Goal: Transaction & Acquisition: Subscribe to service/newsletter

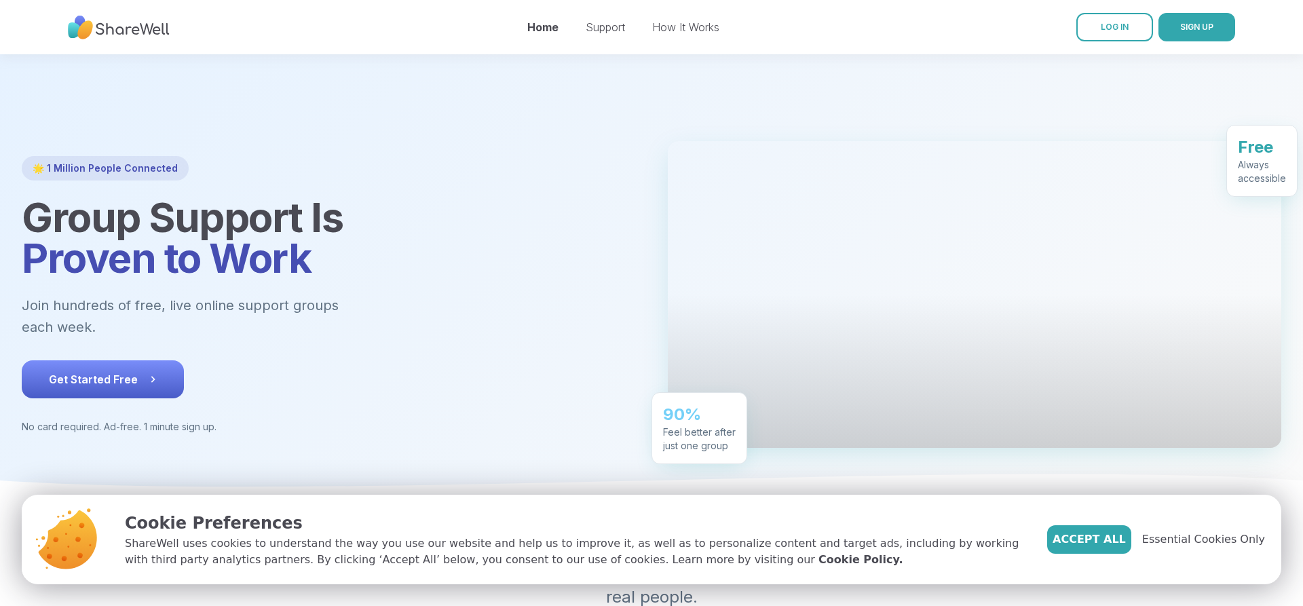
click at [136, 387] on span "Get Started Free" at bounding box center [103, 379] width 108 height 16
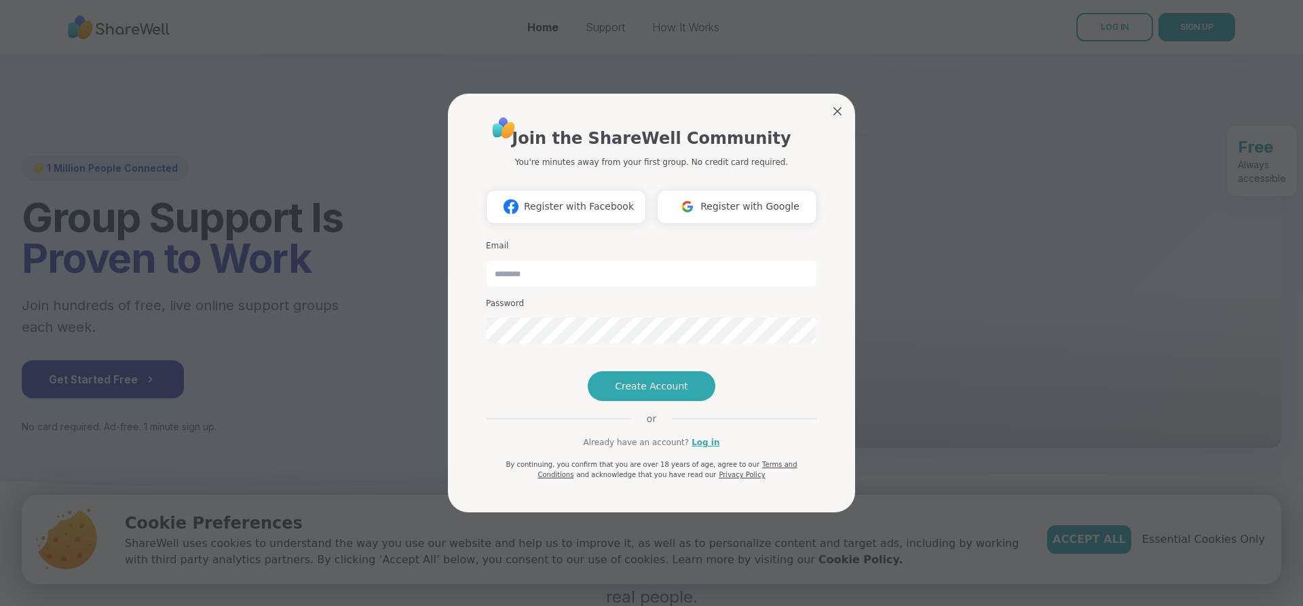
click at [549, 240] on h3 "Email" at bounding box center [651, 246] width 331 height 12
click at [528, 240] on h3 "Email" at bounding box center [651, 246] width 331 height 12
click at [526, 240] on h3 "Email" at bounding box center [651, 246] width 331 height 12
click at [531, 240] on h3 "Email" at bounding box center [651, 246] width 331 height 12
click at [525, 240] on h3 "Email" at bounding box center [651, 246] width 331 height 12
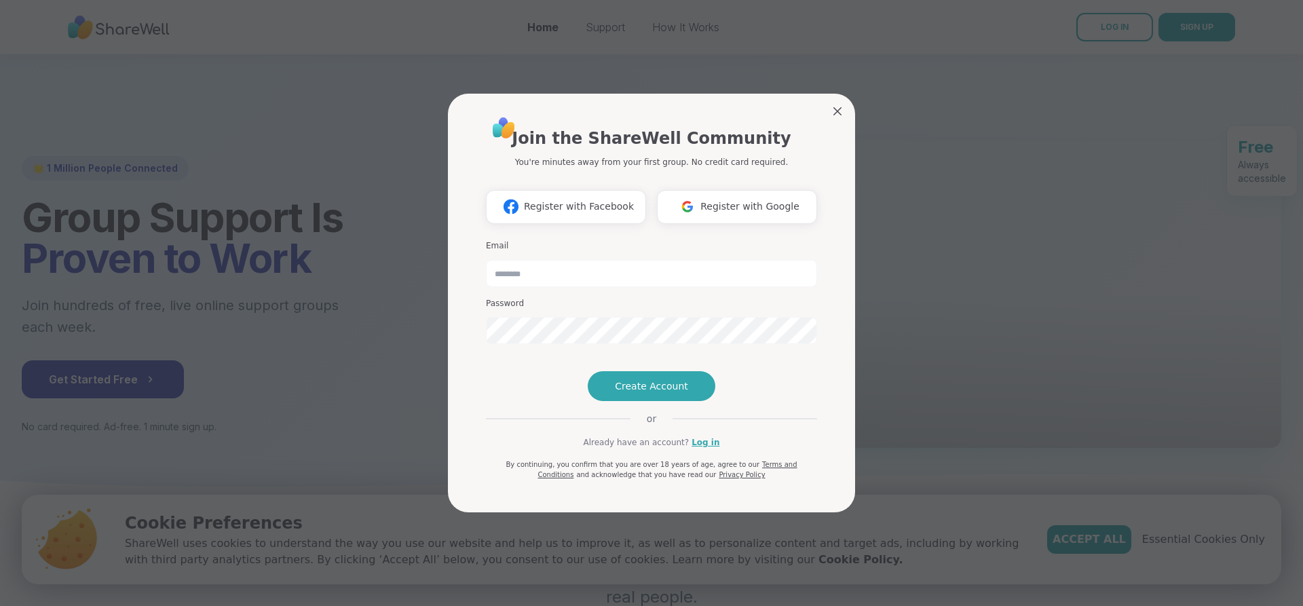
click at [505, 235] on div "Email Password" at bounding box center [651, 292] width 331 height 115
click at [508, 240] on h3 "Email" at bounding box center [651, 246] width 331 height 12
click at [529, 260] on input "email" at bounding box center [651, 273] width 331 height 27
type input "*"
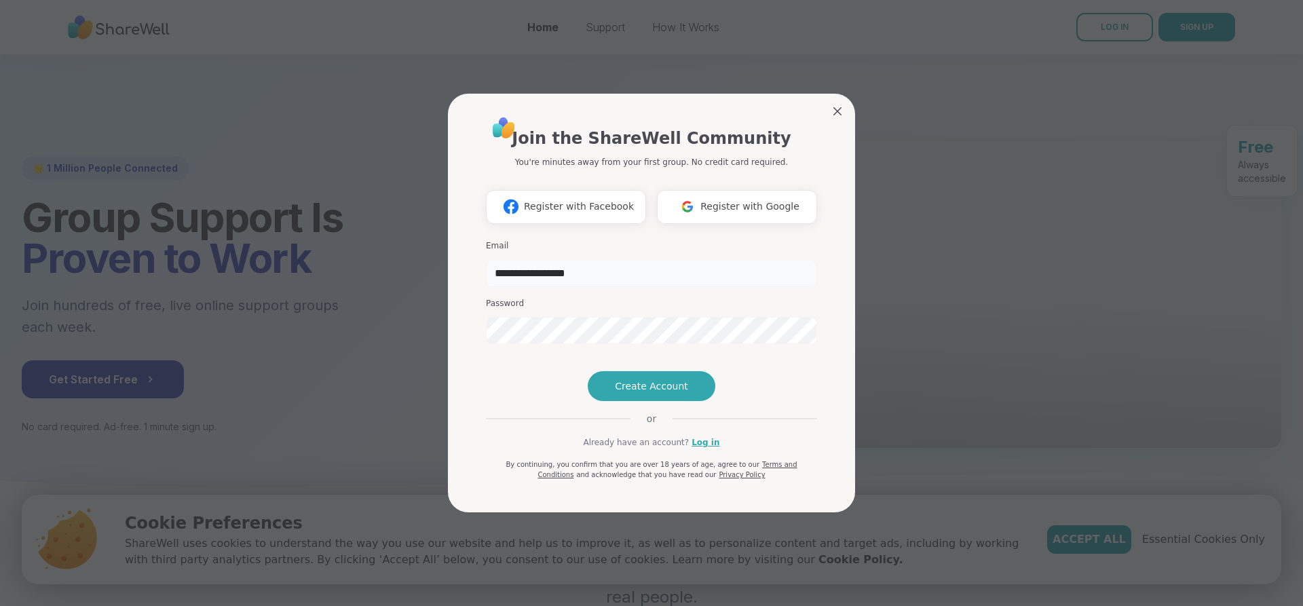
type input "**********"
click at [622, 393] on span "Create Account" at bounding box center [651, 386] width 73 height 14
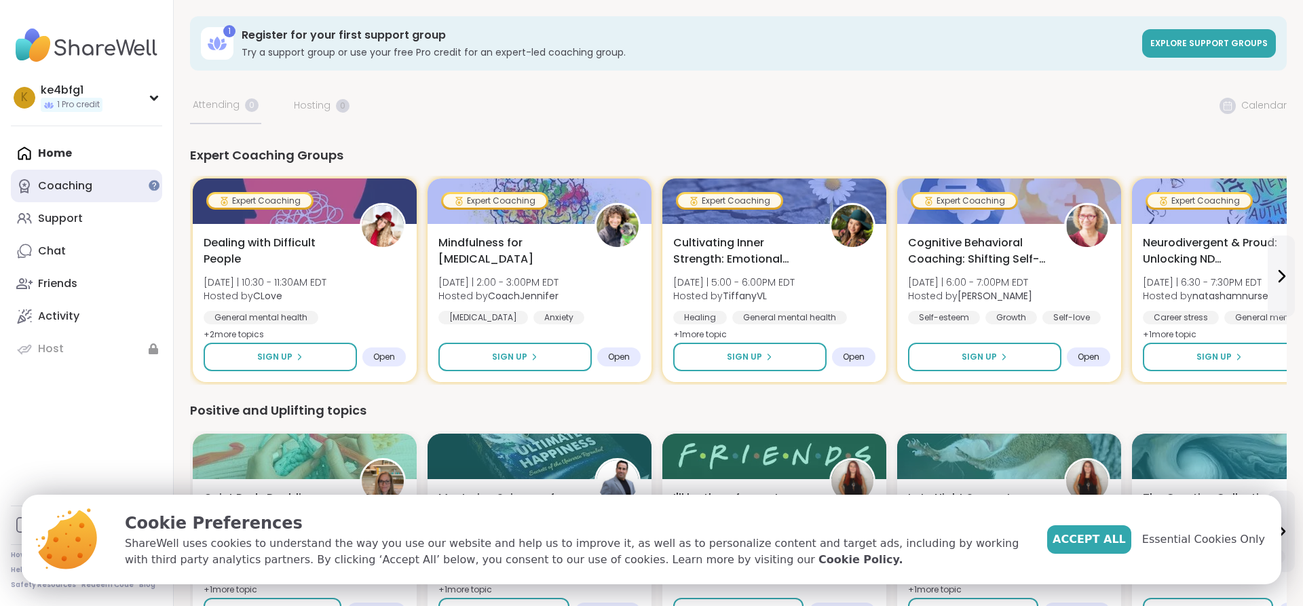
click at [79, 189] on div "Coaching" at bounding box center [65, 185] width 54 height 15
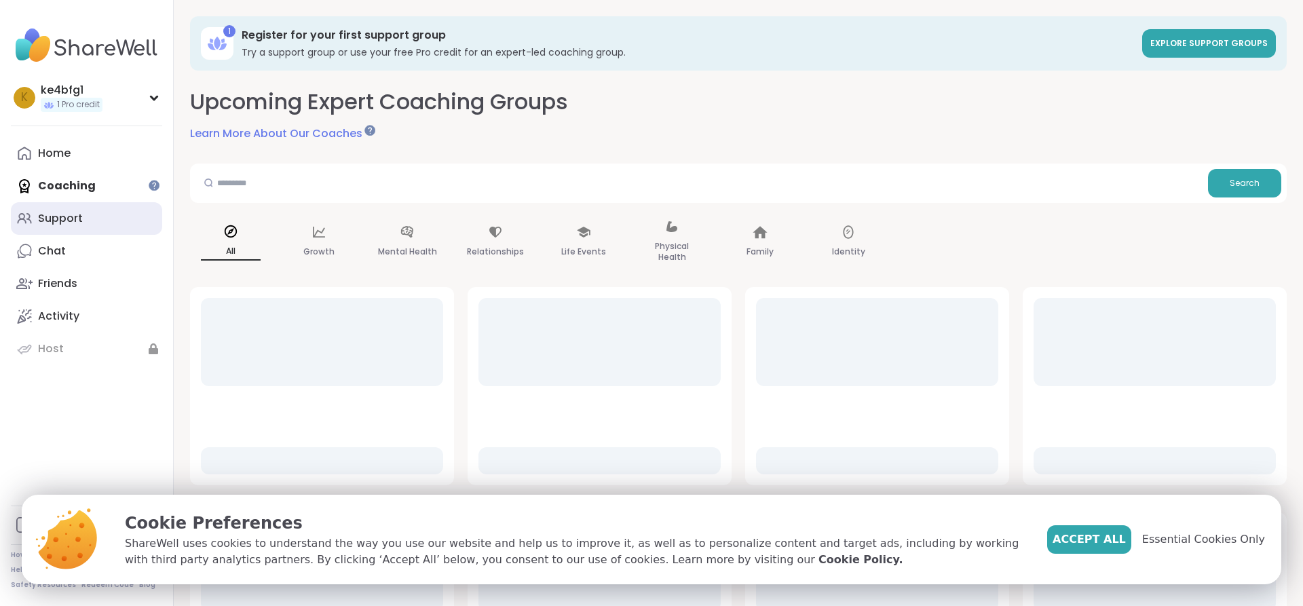
click at [60, 224] on div "Support" at bounding box center [60, 218] width 45 height 15
